Goal: Navigation & Orientation: Understand site structure

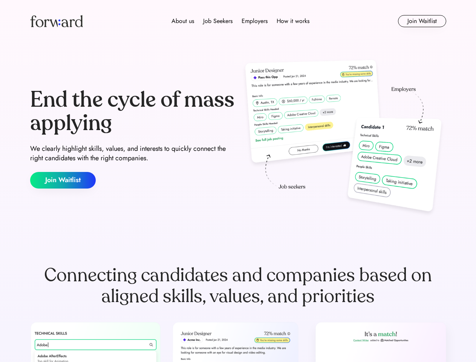
click at [238, 181] on div "End the cycle of mass applying We clearly highlight skills, values, and interes…" at bounding box center [238, 138] width 416 height 162
click at [238, 21] on div "About us Job Seekers Employers How it works" at bounding box center [240, 21] width 297 height 9
click at [56, 21] on img at bounding box center [56, 21] width 53 height 12
click at [240, 21] on div "About us Job Seekers Employers How it works" at bounding box center [240, 21] width 297 height 9
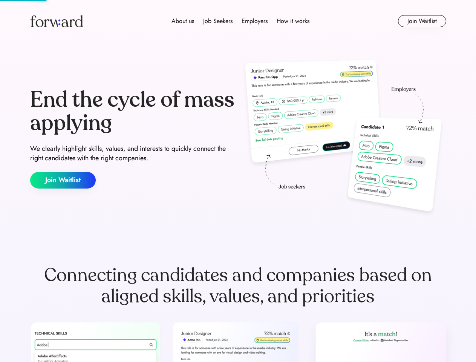
click at [183, 21] on div "About us" at bounding box center [182, 21] width 23 height 9
click at [218, 21] on div "Job Seekers" at bounding box center [217, 21] width 29 height 9
click at [254, 21] on div "Employers" at bounding box center [254, 21] width 26 height 9
click at [292, 21] on div "How it works" at bounding box center [292, 21] width 33 height 9
